Goal: Transaction & Acquisition: Purchase product/service

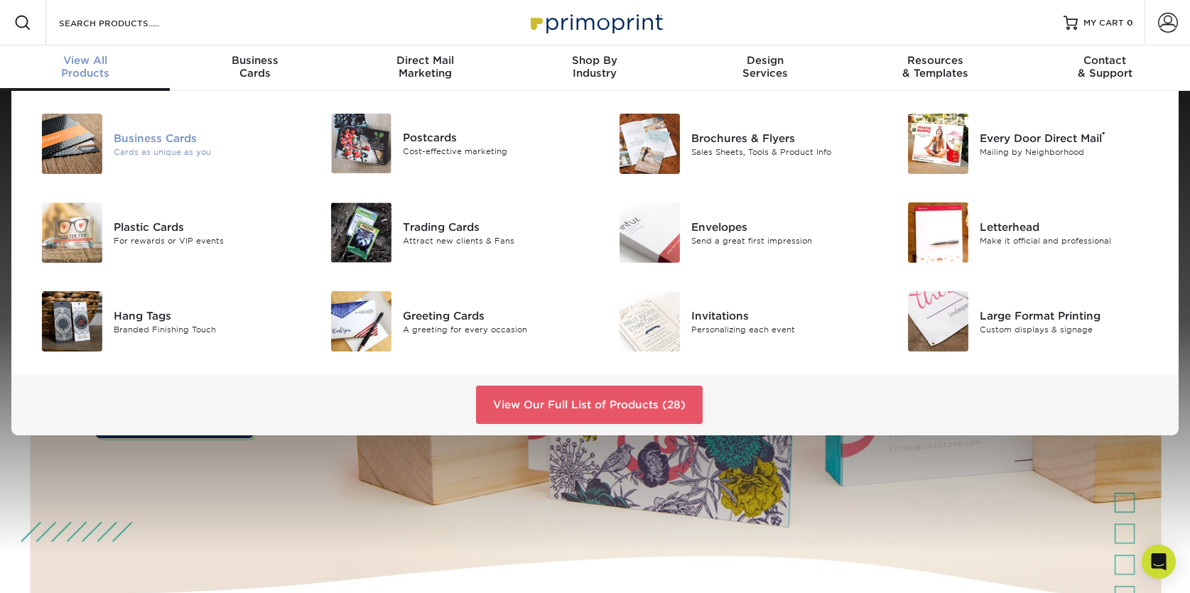
click at [174, 155] on div "Cards as unique as you" at bounding box center [205, 152] width 182 height 12
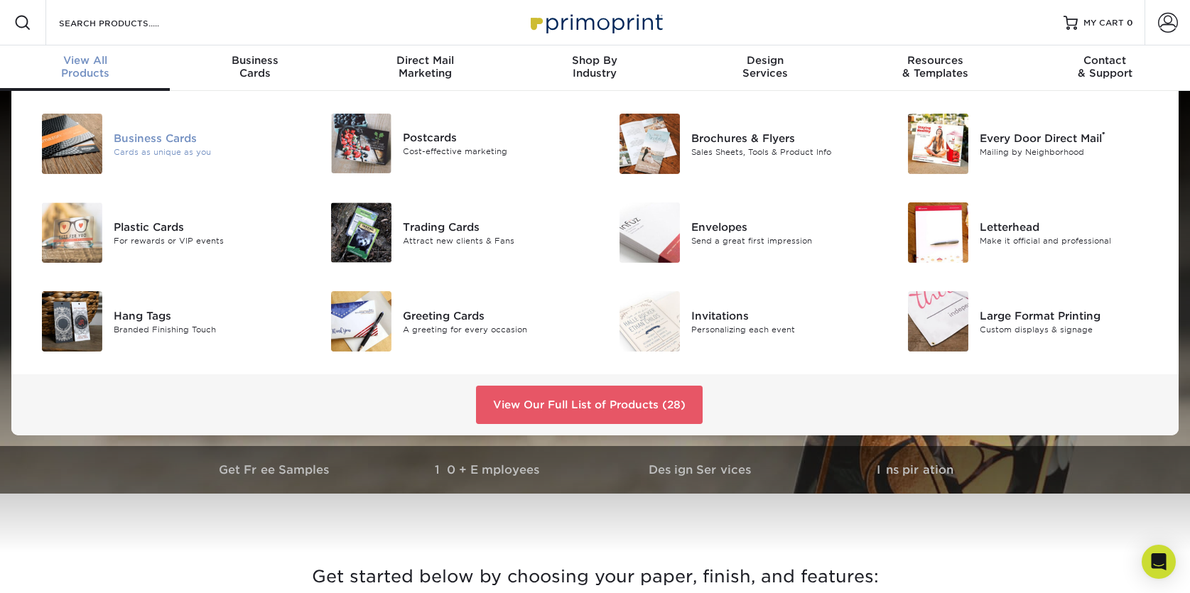
click at [166, 151] on div "Cards as unique as you" at bounding box center [205, 152] width 182 height 12
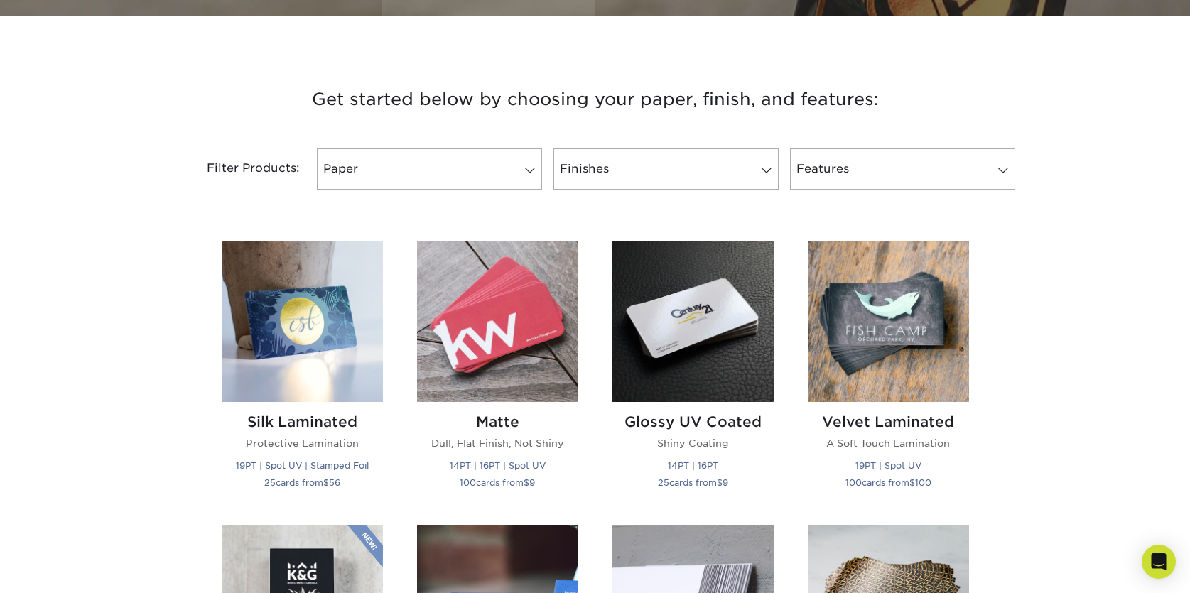
scroll to position [474, 0]
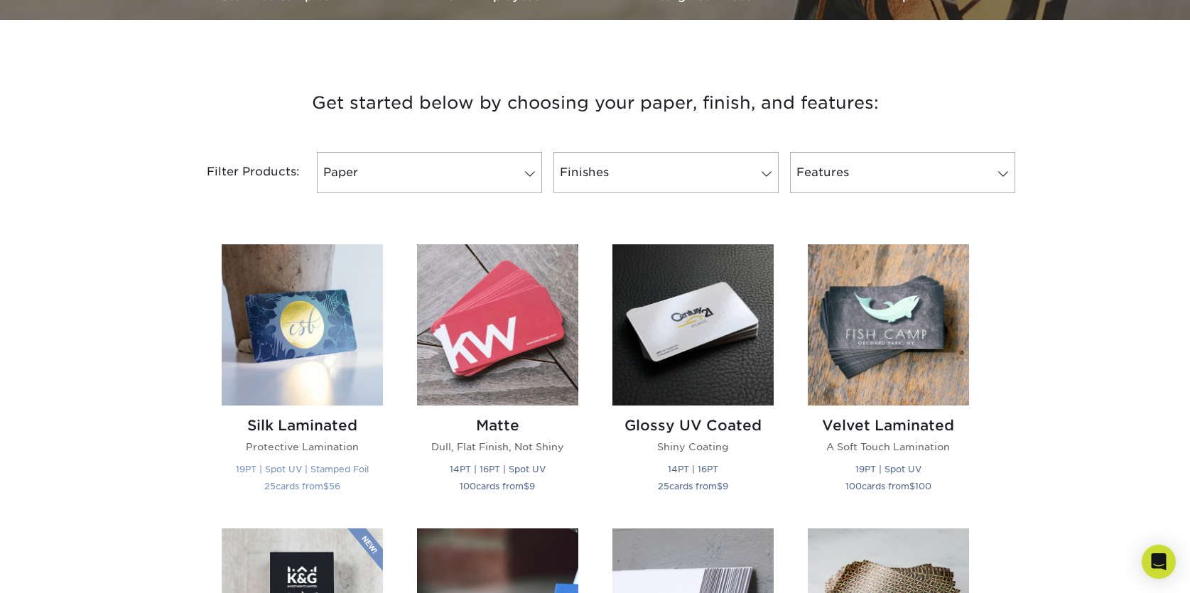
click at [316, 339] on img at bounding box center [302, 324] width 161 height 161
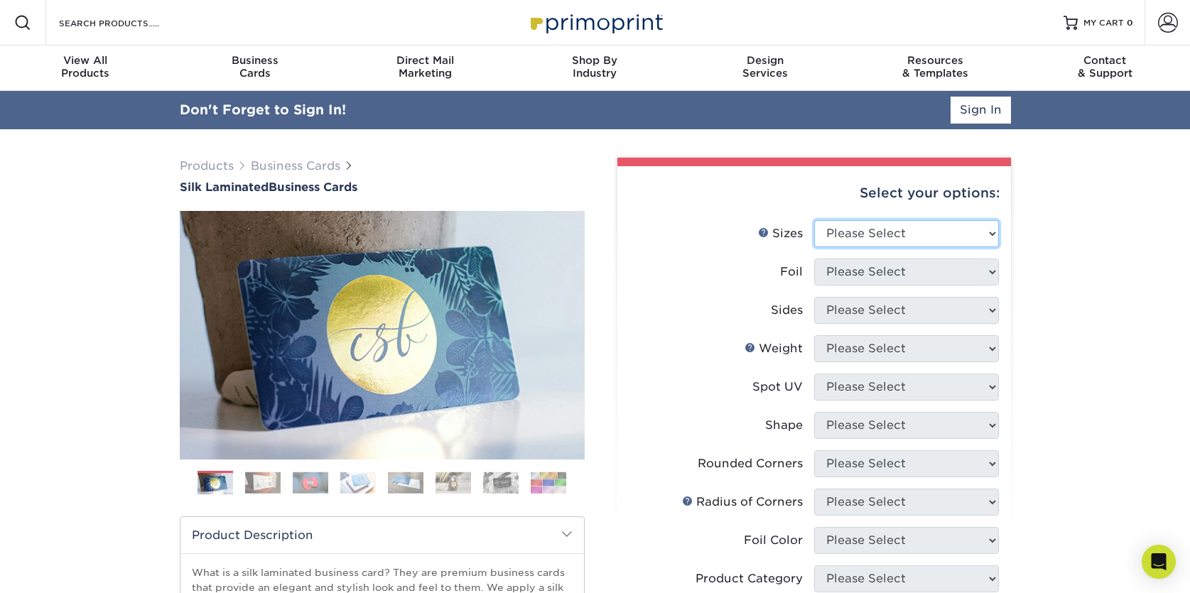
click at [885, 232] on select "Please Select 1.5" x 3.5" - Mini 1.75" x 3.5" - Mini 2" x 2" - Square 2" x 3" -…" at bounding box center [906, 233] width 185 height 27
select select "1.75x3.50"
click at [814, 220] on select "Please Select 1.5" x 3.5" - Mini 1.75" x 3.5" - Mini 2" x 2" - Square 2" x 3" -…" at bounding box center [906, 233] width 185 height 27
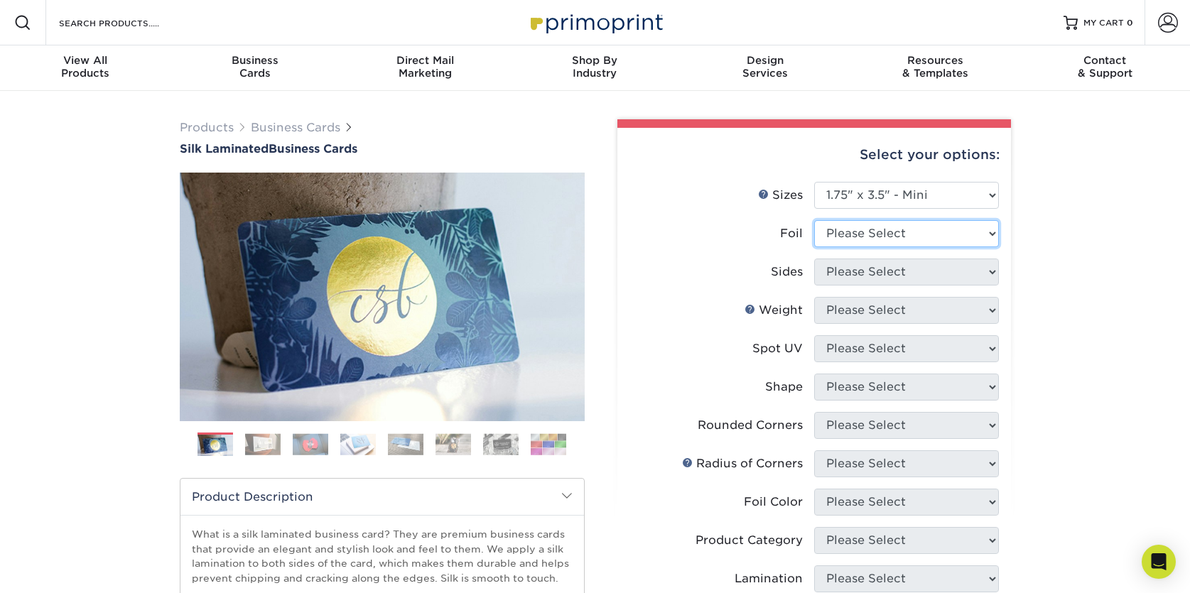
click at [892, 234] on select "Please Select Yes No" at bounding box center [906, 233] width 185 height 27
select select "0"
click at [814, 220] on select "Please Select Yes No" at bounding box center [906, 233] width 185 height 27
click at [910, 276] on select "Please Select Print Both Sides Print Front Only" at bounding box center [906, 272] width 185 height 27
select select "32d3c223-f82c-492b-b915-ba065a00862f"
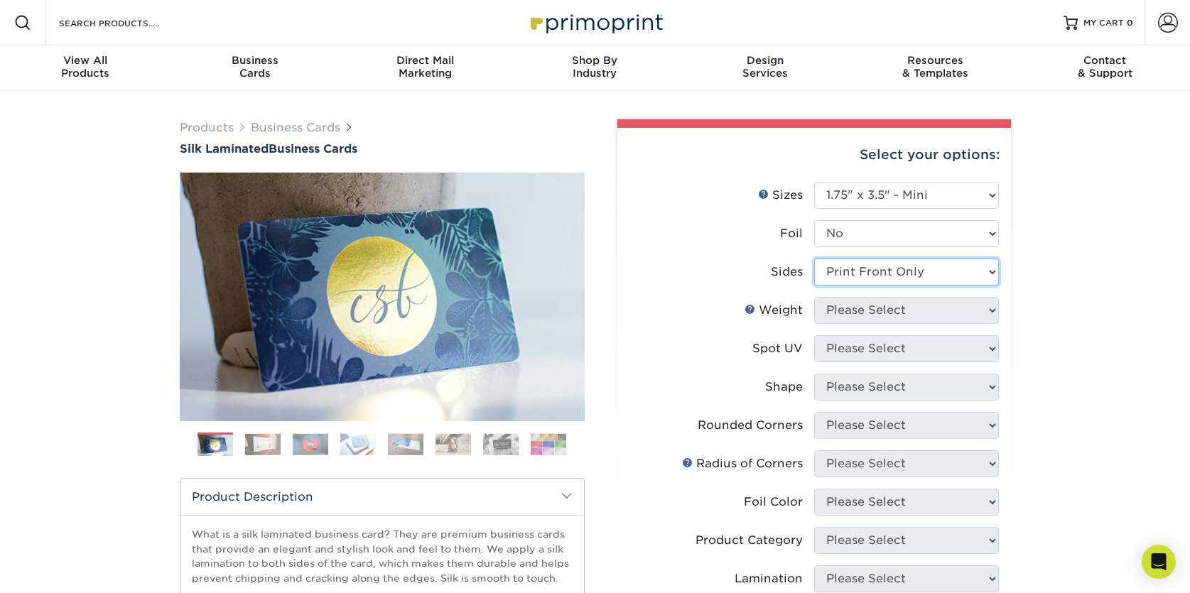
click at [814, 259] on select "Please Select Print Both Sides Print Front Only" at bounding box center [906, 272] width 185 height 27
click at [924, 311] on select "Please Select 16PT" at bounding box center [906, 310] width 185 height 27
select select "16PT"
click at [814, 297] on select "Please Select 16PT" at bounding box center [906, 310] width 185 height 27
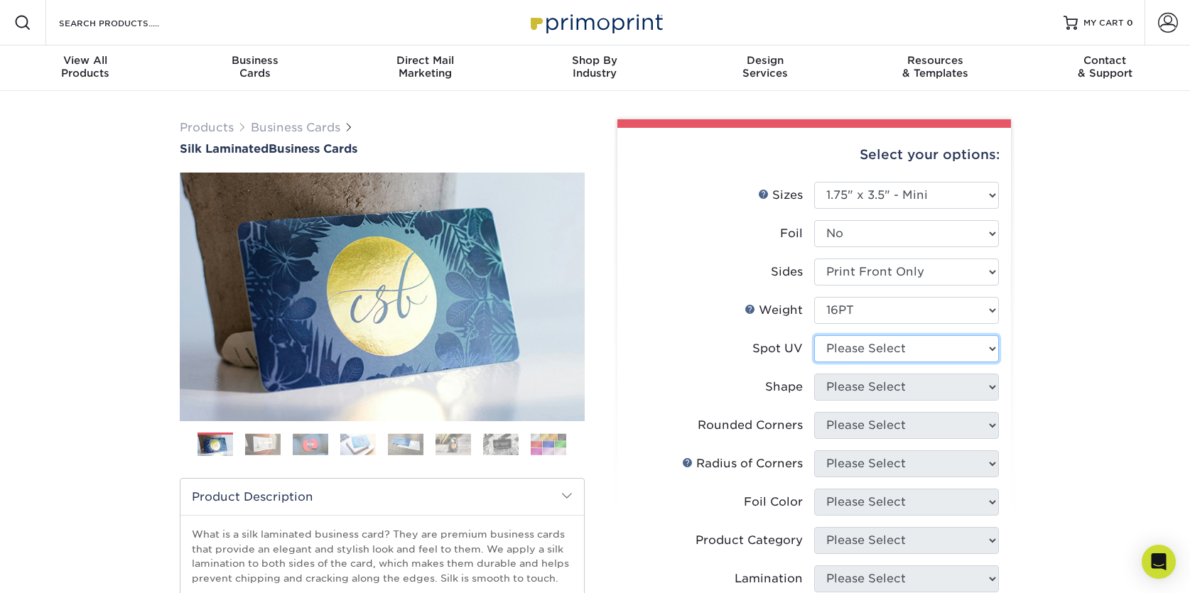
click at [950, 354] on select "Please Select No Spot UV Front Only" at bounding box center [906, 348] width 185 height 27
select select "3"
click at [814, 335] on select "Please Select No Spot UV Front Only" at bounding box center [906, 348] width 185 height 27
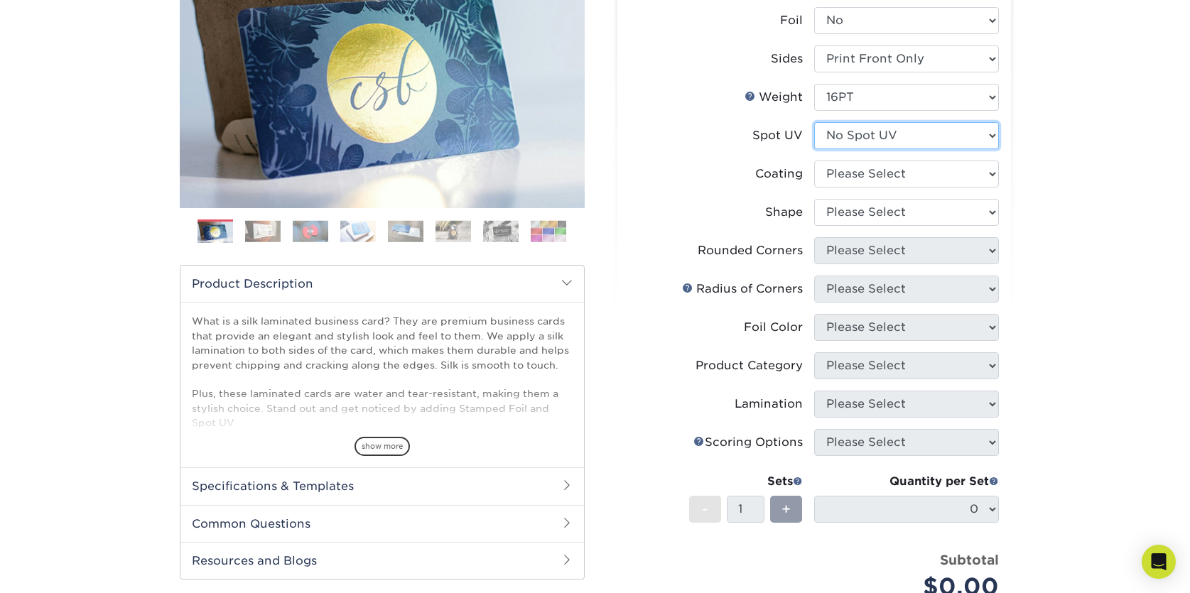
scroll to position [237, 0]
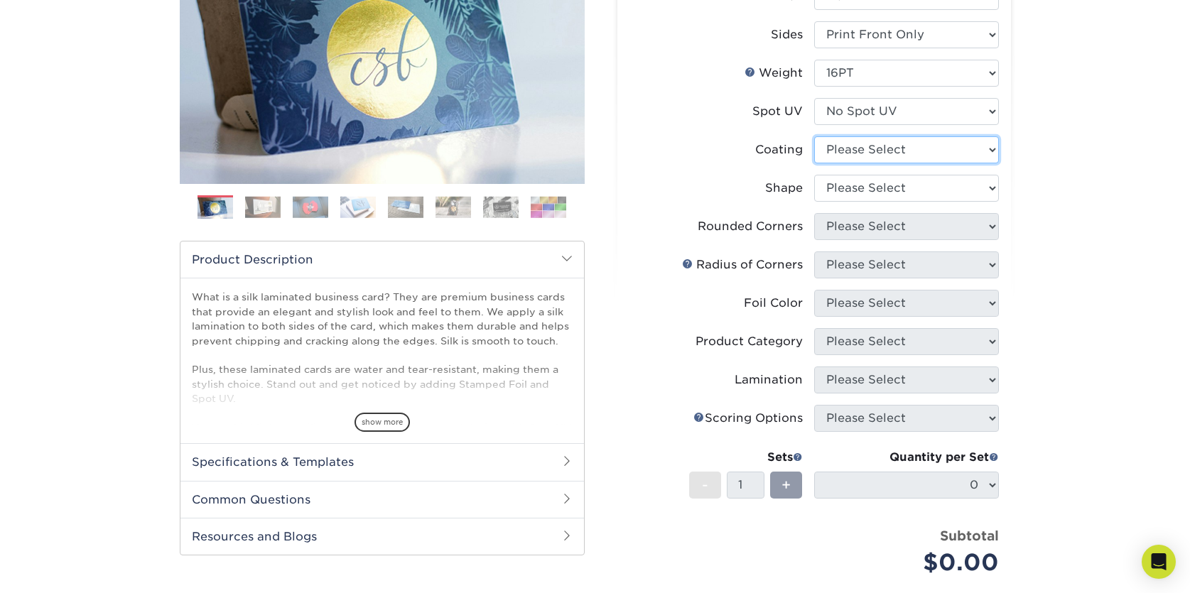
click at [952, 143] on select at bounding box center [906, 149] width 185 height 27
select select "3e7618de-abca-4bda-9f97-8b9129e913d8"
click at [814, 136] on select at bounding box center [906, 149] width 185 height 27
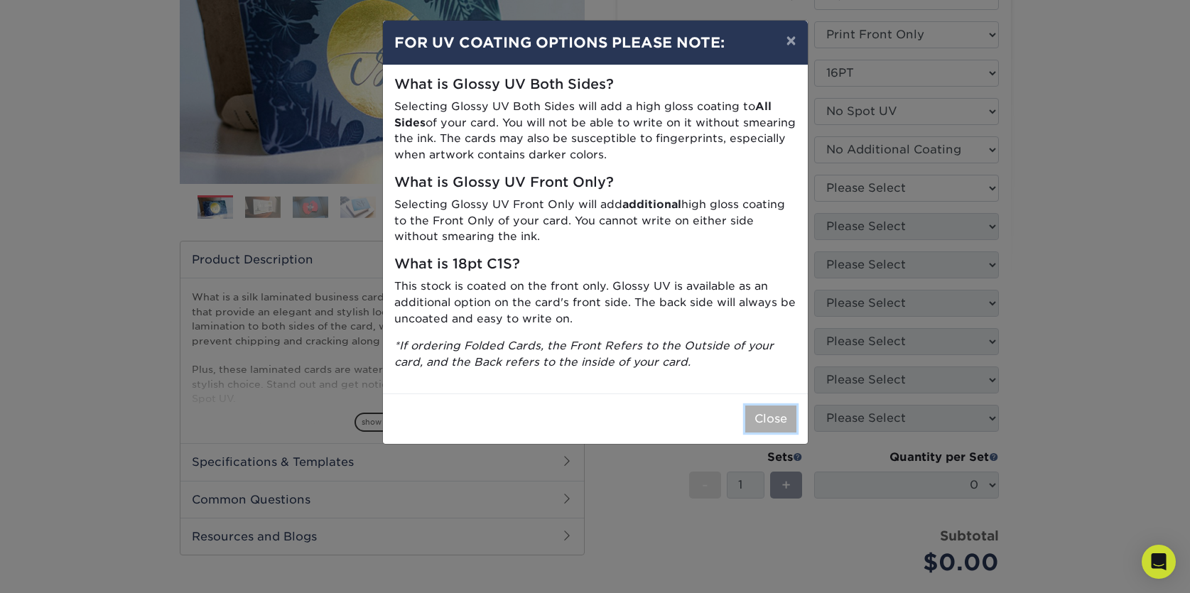
click at [783, 420] on button "Close" at bounding box center [770, 419] width 51 height 27
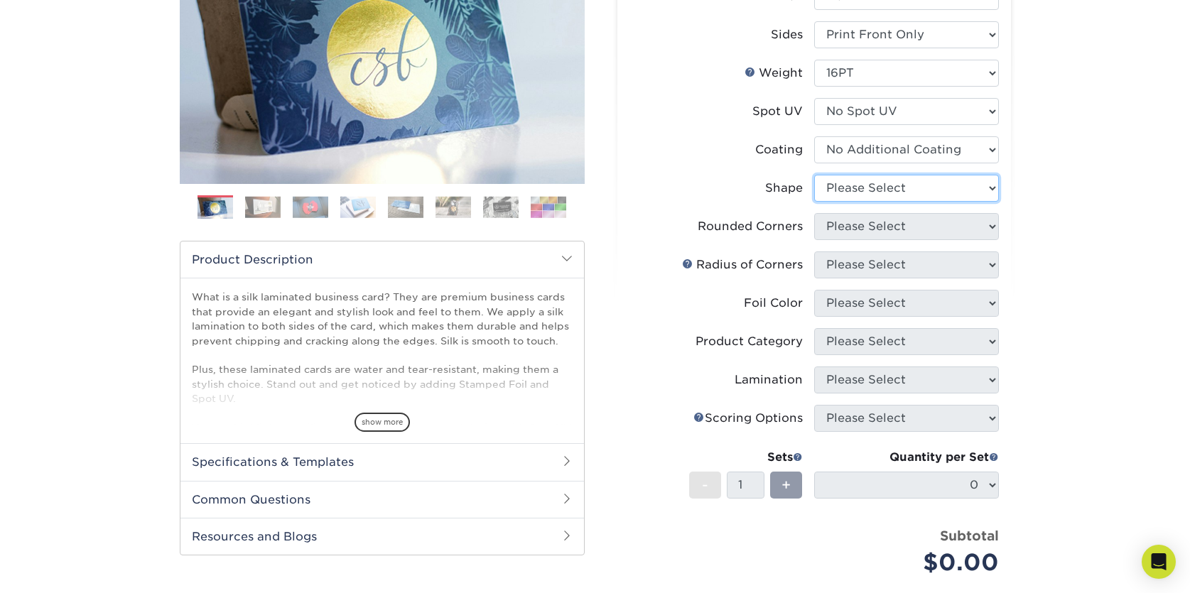
click at [883, 191] on select "Please Select Standard" at bounding box center [906, 188] width 185 height 27
select select "standard"
click at [814, 175] on select "Please Select Standard" at bounding box center [906, 188] width 185 height 27
click at [905, 233] on select "Please Select Yes - Round 2 Corners Yes - Round 4 Corners No" at bounding box center [906, 226] width 185 height 27
click at [897, 232] on select "Please Select Yes - Round 2 Corners Yes - Round 4 Corners No" at bounding box center [906, 226] width 185 height 27
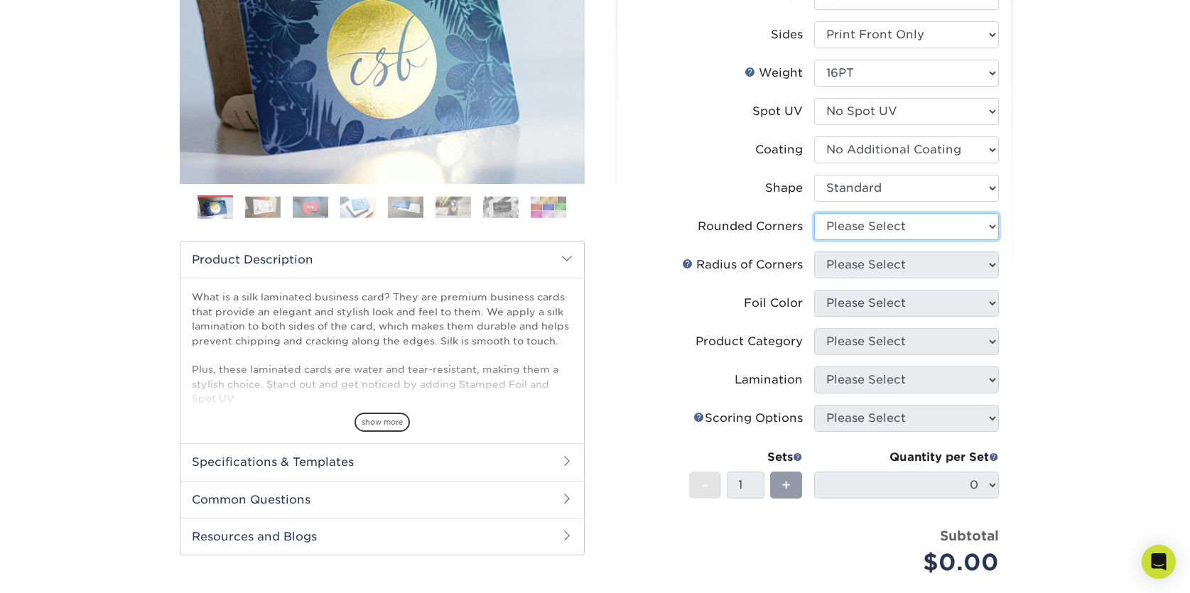
select select "0"
click at [814, 213] on select "Please Select Yes - Round 2 Corners Yes - Round 4 Corners No" at bounding box center [906, 226] width 185 height 27
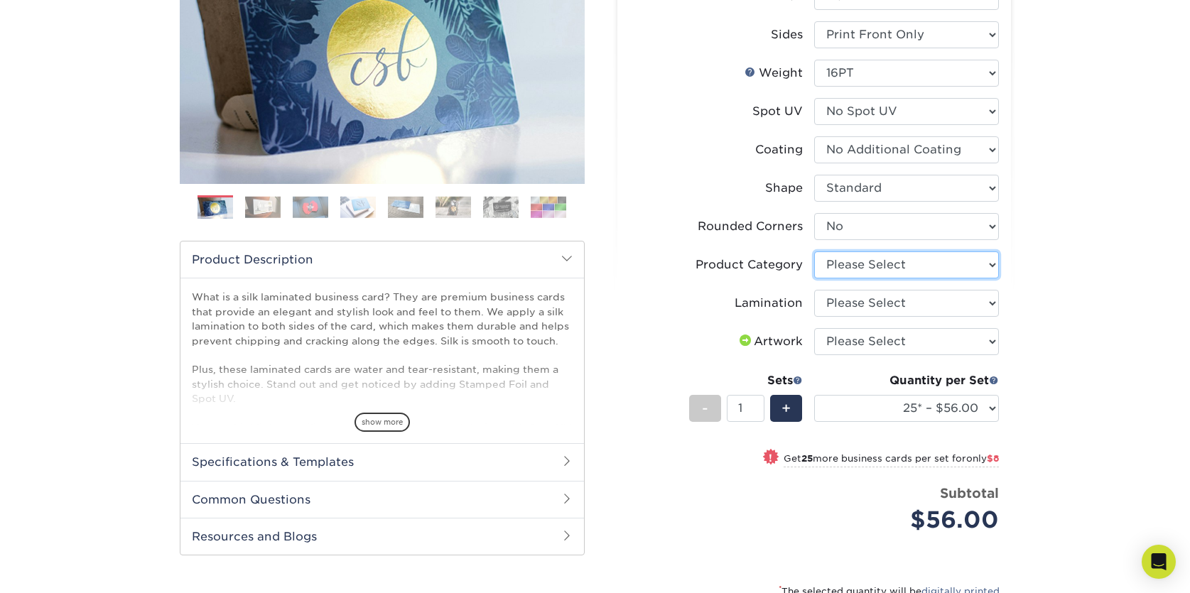
click at [871, 267] on select "Please Select Business Cards" at bounding box center [906, 265] width 185 height 27
click at [905, 271] on select "Please Select Business Cards" at bounding box center [906, 265] width 185 height 27
select select "3b5148f1-0588-4f88-a218-97bcfdce65c1"
click at [814, 252] on select "Please Select Business Cards" at bounding box center [906, 265] width 185 height 27
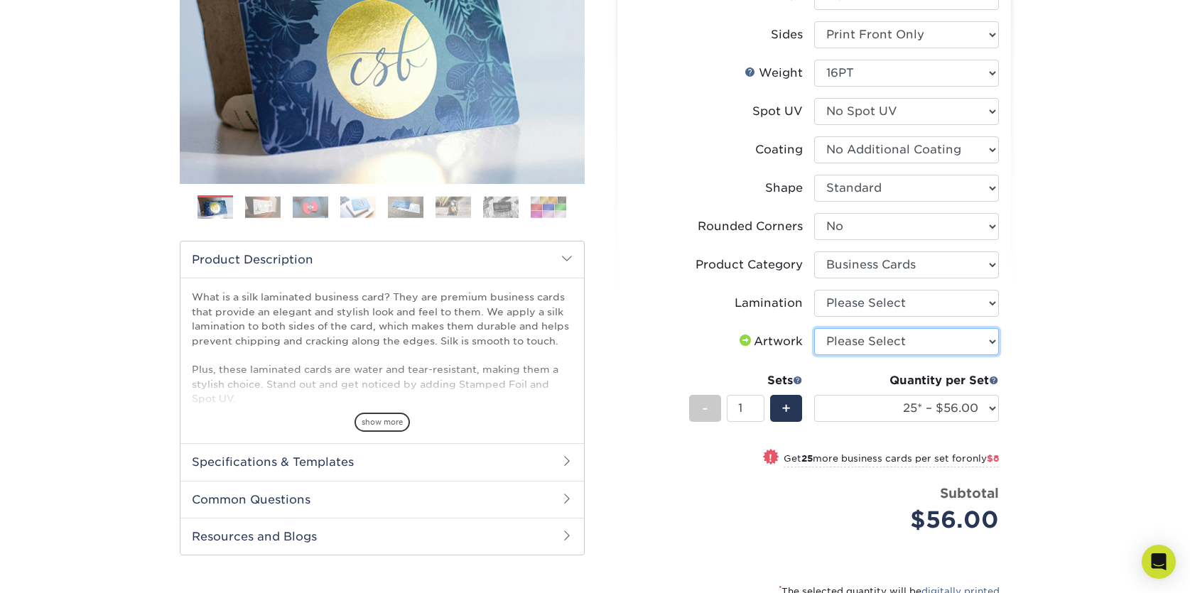
click at [895, 346] on select "Please Select I will upload files I need a design - $100" at bounding box center [906, 341] width 185 height 27
select select "upload"
click at [814, 328] on select "Please Select I will upload files I need a design - $100" at bounding box center [906, 341] width 185 height 27
click at [875, 416] on select "25* – $56.00 50* – $64.00 75* – $72.00 100* – $80.00 250* – $88.00 500 – $96.00…" at bounding box center [906, 408] width 185 height 27
select select "1000 – $128.00"
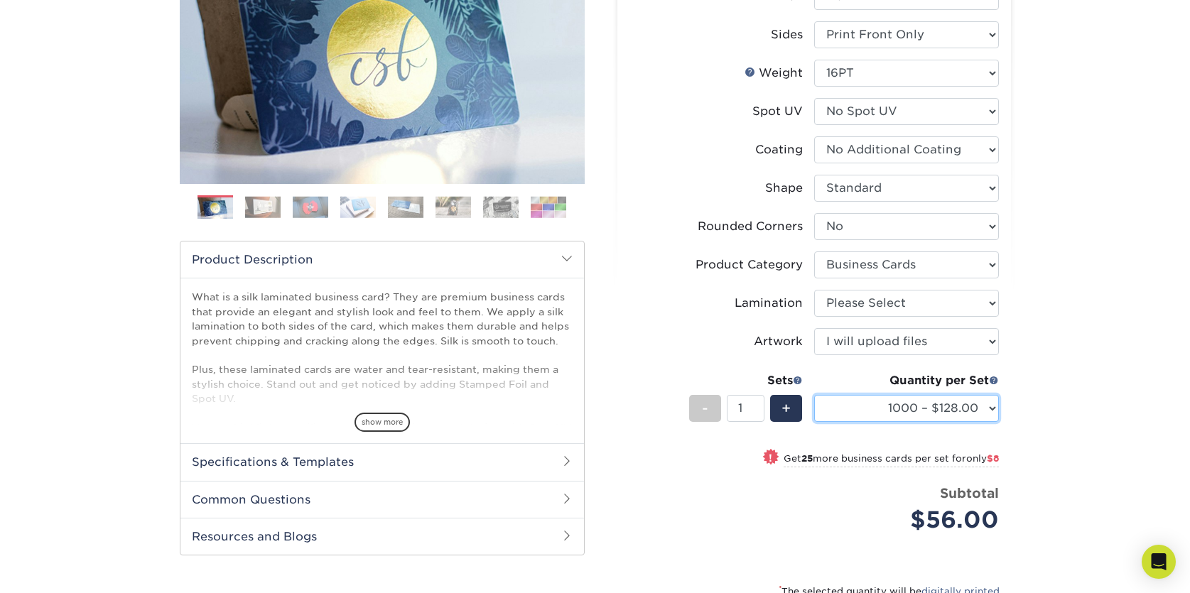
click at [814, 395] on select "25* – $56.00 50* – $64.00 75* – $72.00 100* – $80.00 250* – $88.00 500 – $96.00…" at bounding box center [906, 408] width 185 height 27
